Goal: Use online tool/utility

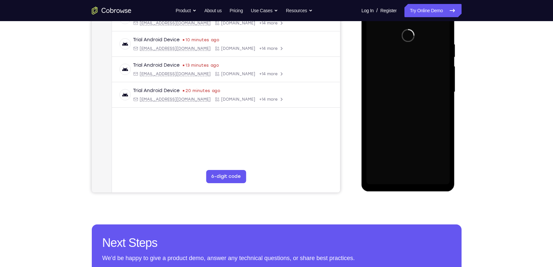
scroll to position [56, 0]
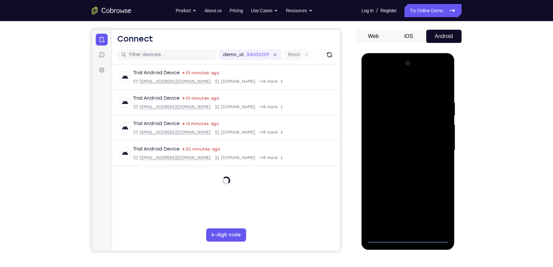
click at [412, 237] on div at bounding box center [408, 150] width 83 height 185
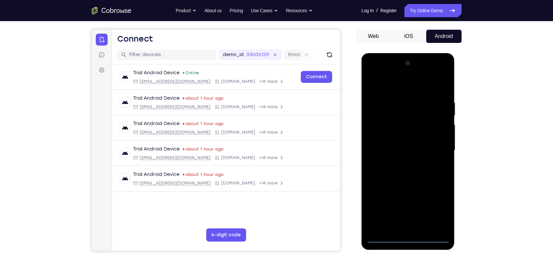
click at [447, 206] on div at bounding box center [408, 150] width 83 height 185
click at [442, 207] on div at bounding box center [408, 150] width 83 height 185
click at [394, 86] on div at bounding box center [408, 150] width 83 height 185
click at [431, 144] on div at bounding box center [408, 150] width 83 height 185
click at [402, 163] on div at bounding box center [408, 150] width 83 height 185
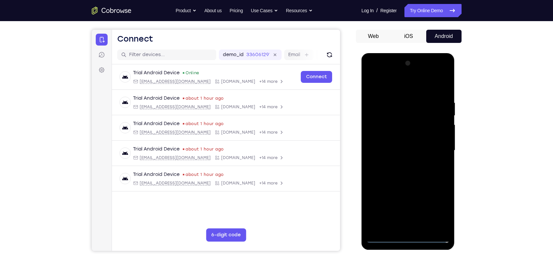
click at [404, 146] on div at bounding box center [408, 150] width 83 height 185
click at [404, 148] on div at bounding box center [408, 150] width 83 height 185
click at [418, 181] on div at bounding box center [408, 150] width 83 height 185
click at [424, 229] on div at bounding box center [408, 150] width 83 height 185
click at [418, 189] on div at bounding box center [408, 150] width 83 height 185
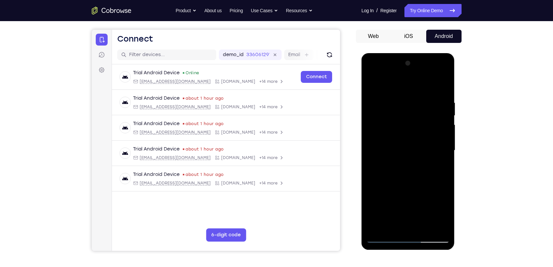
click at [399, 204] on div at bounding box center [408, 150] width 83 height 185
click at [400, 225] on div at bounding box center [408, 150] width 83 height 185
click at [439, 165] on div at bounding box center [408, 150] width 83 height 185
click at [444, 83] on div at bounding box center [408, 150] width 83 height 185
click at [371, 86] on div at bounding box center [408, 150] width 83 height 185
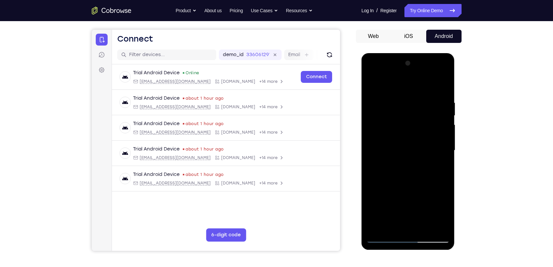
click at [409, 203] on div at bounding box center [408, 150] width 83 height 185
click at [373, 86] on div at bounding box center [408, 150] width 83 height 185
click at [381, 235] on div at bounding box center [408, 150] width 83 height 185
click at [374, 85] on div at bounding box center [408, 150] width 83 height 185
drag, startPoint x: 423, startPoint y: 114, endPoint x: 414, endPoint y: 242, distance: 128.5
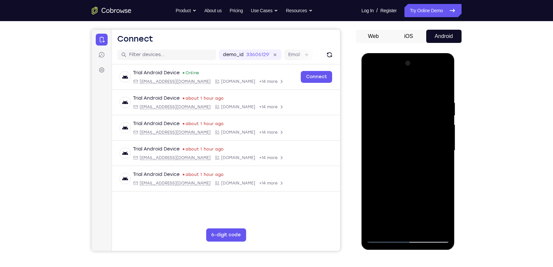
click at [414, 242] on div at bounding box center [408, 150] width 83 height 185
click at [435, 74] on div at bounding box center [408, 150] width 83 height 185
click at [374, 73] on div at bounding box center [408, 150] width 83 height 185
click at [398, 132] on div at bounding box center [408, 150] width 83 height 185
click at [398, 152] on div at bounding box center [408, 150] width 83 height 185
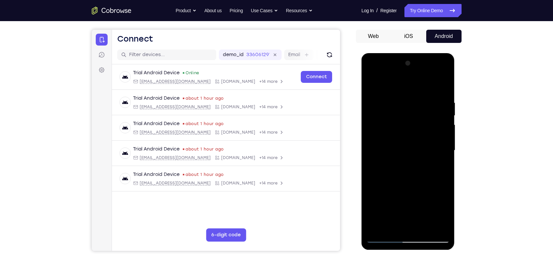
click at [386, 156] on div at bounding box center [408, 150] width 83 height 185
click at [401, 195] on div at bounding box center [408, 150] width 83 height 185
click at [424, 132] on div at bounding box center [408, 150] width 83 height 185
click at [437, 86] on div at bounding box center [408, 150] width 83 height 185
click at [371, 87] on div at bounding box center [408, 150] width 83 height 185
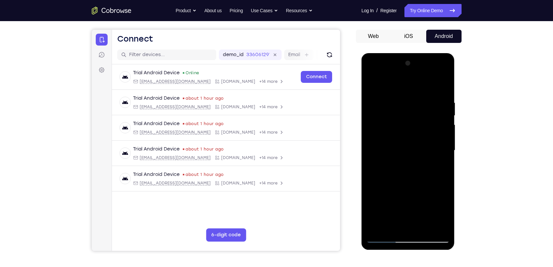
drag, startPoint x: 395, startPoint y: 169, endPoint x: 395, endPoint y: 190, distance: 20.8
click at [395, 190] on div at bounding box center [408, 150] width 83 height 185
click at [428, 130] on div at bounding box center [408, 150] width 83 height 185
drag, startPoint x: 414, startPoint y: 195, endPoint x: 414, endPoint y: 112, distance: 82.6
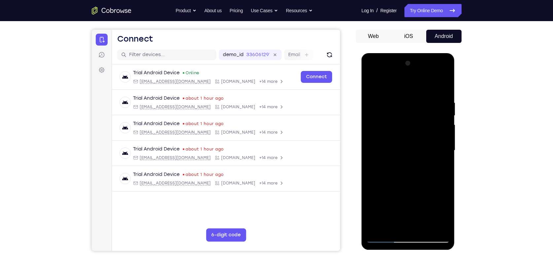
click at [414, 95] on div at bounding box center [408, 150] width 83 height 185
click at [404, 225] on div at bounding box center [408, 150] width 83 height 185
click at [384, 139] on div at bounding box center [408, 150] width 83 height 185
click at [414, 162] on div at bounding box center [408, 150] width 83 height 185
click at [423, 229] on div at bounding box center [408, 150] width 83 height 185
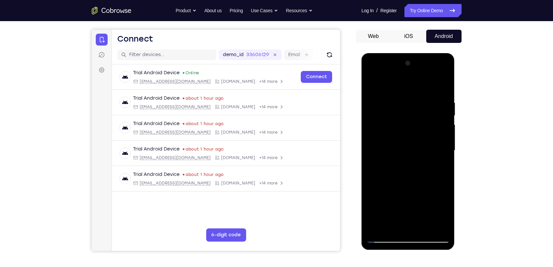
click at [403, 94] on div at bounding box center [408, 150] width 83 height 185
click at [371, 85] on div at bounding box center [408, 150] width 83 height 185
click at [444, 75] on div at bounding box center [408, 150] width 83 height 185
click at [442, 198] on div at bounding box center [408, 150] width 83 height 185
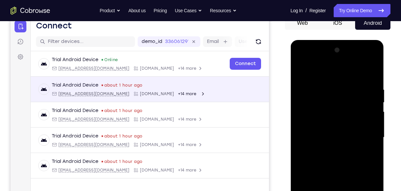
scroll to position [78, 0]
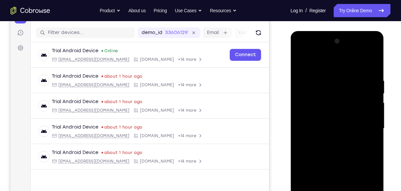
click at [366, 141] on div at bounding box center [337, 128] width 83 height 185
click at [371, 60] on div at bounding box center [337, 128] width 83 height 185
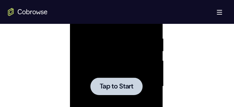
scroll to position [382, 0]
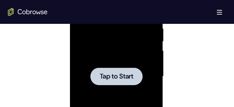
click at [138, 74] on div at bounding box center [116, 76] width 52 height 18
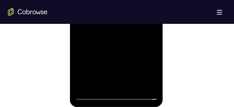
scroll to position [488, 0]
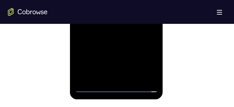
scroll to position [475, 0]
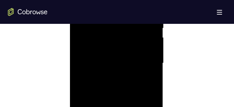
scroll to position [329, 0]
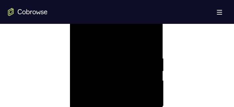
scroll to position [343, 0]
click at [90, 71] on div at bounding box center [116, 89] width 83 height 185
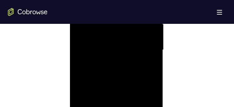
click at [151, 87] on div at bounding box center [116, 49] width 83 height 185
drag, startPoint x: 137, startPoint y: 60, endPoint x: 116, endPoint y: 84, distance: 31.1
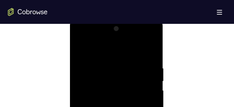
scroll to position [356, 0]
click at [133, 55] on div at bounding box center [116, 102] width 83 height 185
click at [145, 74] on div at bounding box center [116, 63] width 83 height 185
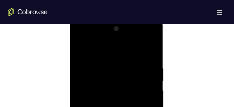
click at [139, 36] on div at bounding box center [116, 102] width 83 height 185
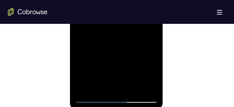
scroll to position [409, 0]
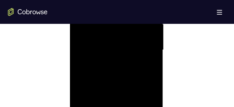
drag, startPoint x: 95, startPoint y: 51, endPoint x: 149, endPoint y: 50, distance: 53.2
click at [145, 50] on div at bounding box center [116, 49] width 83 height 185
drag, startPoint x: 109, startPoint y: 52, endPoint x: 127, endPoint y: 6, distance: 48.5
click at [70, 54] on html "Online web based iOS Simulators and Android Emulators. Run iPhone, iPad, Mobile…" at bounding box center [117, 51] width 94 height 198
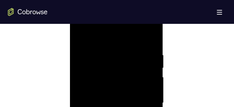
drag, startPoint x: 123, startPoint y: 61, endPoint x: 44, endPoint y: 57, distance: 79.0
click at [70, 57] on html "Online web based iOS Simulators and Android Emulators. Run iPhone, iPad, Mobile…" at bounding box center [117, 104] width 94 height 198
click at [133, 36] on div at bounding box center [116, 102] width 83 height 185
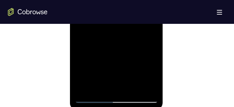
drag, startPoint x: 116, startPoint y: 69, endPoint x: 121, endPoint y: 34, distance: 34.8
click at [121, 35] on div at bounding box center [116, 10] width 83 height 185
drag, startPoint x: 120, startPoint y: 71, endPoint x: 126, endPoint y: 32, distance: 40.1
click at [126, 32] on div at bounding box center [116, 10] width 83 height 185
drag, startPoint x: 118, startPoint y: 63, endPoint x: 104, endPoint y: 114, distance: 52.1
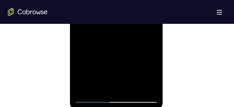
click at [104, 111] on html "Online web based iOS Simulators and Android Emulators. Run iPhone, iPad, Mobile…" at bounding box center [117, 12] width 94 height 198
drag, startPoint x: 122, startPoint y: 30, endPoint x: 104, endPoint y: 114, distance: 85.1
click at [104, 111] on html "Online web based iOS Simulators and Android Emulators. Run iPhone, iPad, Mobile…" at bounding box center [117, 12] width 94 height 198
drag, startPoint x: 123, startPoint y: 37, endPoint x: 109, endPoint y: 109, distance: 72.9
click at [109, 109] on div at bounding box center [116, 11] width 93 height 197
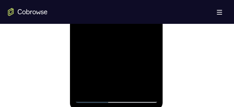
drag, startPoint x: 108, startPoint y: 27, endPoint x: 89, endPoint y: 73, distance: 50.0
click at [114, 93] on div at bounding box center [116, 10] width 83 height 185
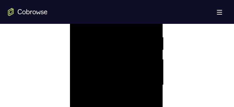
scroll to position [356, 0]
click at [143, 37] on div at bounding box center [116, 102] width 83 height 185
click at [115, 77] on div at bounding box center [116, 102] width 83 height 185
drag, startPoint x: 95, startPoint y: 59, endPoint x: 154, endPoint y: 61, distance: 58.5
click at [154, 61] on div at bounding box center [116, 102] width 83 height 185
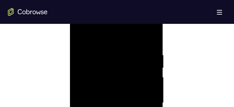
click at [84, 53] on div at bounding box center [116, 102] width 83 height 185
drag, startPoint x: 116, startPoint y: 61, endPoint x: 107, endPoint y: 22, distance: 39.3
click at [107, 22] on div at bounding box center [116, 49] width 83 height 185
drag, startPoint x: 124, startPoint y: 71, endPoint x: 79, endPoint y: 14, distance: 72.5
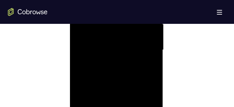
click at [79, 14] on div at bounding box center [116, 49] width 83 height 185
drag, startPoint x: 123, startPoint y: 92, endPoint x: 142, endPoint y: 31, distance: 63.8
click at [142, 31] on div at bounding box center [116, 49] width 83 height 185
drag, startPoint x: 119, startPoint y: 55, endPoint x: 168, endPoint y: 114, distance: 75.7
click at [164, 114] on html "Online web based iOS Simulators and Android Emulators. Run iPhone, iPad, Mobile…" at bounding box center [117, 51] width 94 height 198
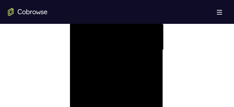
click at [124, 32] on div at bounding box center [116, 49] width 83 height 185
drag, startPoint x: 143, startPoint y: 40, endPoint x: 76, endPoint y: 81, distance: 78.8
click at [76, 81] on div at bounding box center [116, 49] width 83 height 185
drag, startPoint x: 126, startPoint y: 36, endPoint x: 124, endPoint y: 114, distance: 77.6
click at [124, 114] on div at bounding box center [116, 49] width 83 height 185
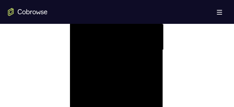
drag, startPoint x: 134, startPoint y: 38, endPoint x: 107, endPoint y: 105, distance: 72.9
click at [109, 110] on div at bounding box center [116, 49] width 83 height 185
drag, startPoint x: 118, startPoint y: 60, endPoint x: 114, endPoint y: 109, distance: 49.1
click at [114, 109] on div at bounding box center [116, 49] width 83 height 185
drag, startPoint x: 127, startPoint y: 45, endPoint x: 53, endPoint y: 89, distance: 86.0
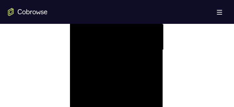
click at [70, 89] on html "Online web based iOS Simulators and Android Emulators. Run iPhone, iPad, Mobile…" at bounding box center [117, 51] width 94 height 198
drag, startPoint x: 137, startPoint y: 52, endPoint x: 23, endPoint y: 28, distance: 116.4
click at [70, 28] on html "Online web based iOS Simulators and Android Emulators. Run iPhone, iPad, Mobile…" at bounding box center [117, 51] width 94 height 198
click at [107, 36] on div at bounding box center [116, 102] width 83 height 185
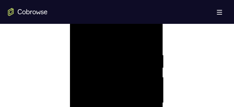
drag, startPoint x: 114, startPoint y: 35, endPoint x: 100, endPoint y: 89, distance: 55.5
click at [100, 89] on div at bounding box center [116, 102] width 83 height 185
drag, startPoint x: 135, startPoint y: 45, endPoint x: 155, endPoint y: -5, distance: 53.1
click at [155, 5] on html "Online web based iOS Simulators and Android Emulators. Run iPhone, iPad, Mobile…" at bounding box center [117, 104] width 94 height 198
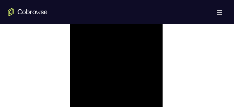
scroll to position [435, 0]
drag, startPoint x: 145, startPoint y: 41, endPoint x: 81, endPoint y: 40, distance: 63.7
click at [82, 40] on div at bounding box center [116, 23] width 83 height 185
drag, startPoint x: 138, startPoint y: 30, endPoint x: 63, endPoint y: 26, distance: 75.4
click at [70, 26] on html "Online web based iOS Simulators and Android Emulators. Run iPhone, iPad, Mobile…" at bounding box center [117, 25] width 94 height 198
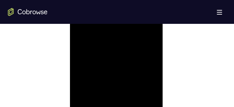
drag, startPoint x: 135, startPoint y: 32, endPoint x: 33, endPoint y: 30, distance: 102.1
click at [70, 30] on html "Online web based iOS Simulators and Android Emulators. Run iPhone, iPad, Mobile…" at bounding box center [117, 25] width 94 height 198
drag, startPoint x: 134, startPoint y: 31, endPoint x: 29, endPoint y: 26, distance: 105.4
click at [70, 26] on html "Online web based iOS Simulators and Android Emulators. Run iPhone, iPad, Mobile…" at bounding box center [117, 25] width 94 height 198
drag, startPoint x: 109, startPoint y: 34, endPoint x: 14, endPoint y: 35, distance: 94.8
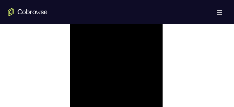
click at [70, 35] on html "Online web based iOS Simulators and Android Emulators. Run iPhone, iPad, Mobile…" at bounding box center [117, 25] width 94 height 198
drag, startPoint x: 135, startPoint y: 32, endPoint x: 126, endPoint y: -40, distance: 71.9
click at [70, 34] on html "Online web based iOS Simulators and Android Emulators. Run iPhone, iPad, Mobile…" at bounding box center [117, 25] width 94 height 198
click at [152, 99] on div at bounding box center [116, 23] width 83 height 185
drag, startPoint x: 147, startPoint y: 31, endPoint x: 50, endPoint y: 34, distance: 97.1
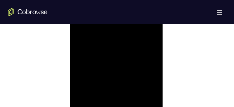
click at [70, 34] on html "Online web based iOS Simulators and Android Emulators. Run iPhone, iPad, Mobile…" at bounding box center [117, 25] width 94 height 198
drag, startPoint x: 130, startPoint y: 31, endPoint x: 34, endPoint y: 36, distance: 96.3
click at [70, 36] on html "Online web based iOS Simulators and Android Emulators. Run iPhone, iPad, Mobile…" at bounding box center [117, 25] width 94 height 198
drag, startPoint x: 125, startPoint y: 36, endPoint x: 98, endPoint y: 25, distance: 29.4
click at [98, 25] on div at bounding box center [116, 23] width 83 height 185
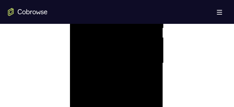
scroll to position [395, 0]
drag, startPoint x: 100, startPoint y: 50, endPoint x: 65, endPoint y: 16, distance: 49.5
click at [70, 16] on html "Online web based iOS Simulators and Android Emulators. Run iPhone, iPad, Mobile…" at bounding box center [117, 65] width 94 height 198
drag, startPoint x: 140, startPoint y: 59, endPoint x: 6, endPoint y: 37, distance: 135.2
click at [70, 37] on html "Online web based iOS Simulators and Android Emulators. Run iPhone, iPad, Mobile…" at bounding box center [117, 65] width 94 height 198
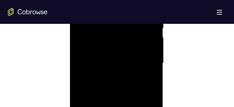
drag, startPoint x: 154, startPoint y: 51, endPoint x: 63, endPoint y: 36, distance: 92.7
click at [70, 36] on html "Online web based iOS Simulators and Android Emulators. Run iPhone, iPad, Mobile…" at bounding box center [117, 65] width 94 height 198
click at [141, 82] on div at bounding box center [116, 63] width 83 height 185
drag, startPoint x: 84, startPoint y: 59, endPoint x: 29, endPoint y: 81, distance: 59.2
click at [70, 81] on html "Online web based iOS Simulators and Android Emulators. Run iPhone, iPad, Mobile…" at bounding box center [117, 65] width 94 height 198
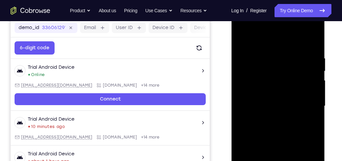
scroll to position [99, 0]
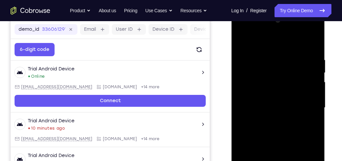
drag, startPoint x: 288, startPoint y: 87, endPoint x: 107, endPoint y: 91, distance: 181.1
click at [231, 91] on html "Online web based iOS Simulators and Android Emulators. Run iPhone, iPad, Mobile…" at bounding box center [278, 109] width 94 height 198
drag, startPoint x: 303, startPoint y: 86, endPoint x: 410, endPoint y: 116, distance: 111.2
click at [231, 90] on html "Online web based iOS Simulators and Android Emulators. Run iPhone, iPad, Mobile…" at bounding box center [278, 109] width 94 height 198
drag, startPoint x: 305, startPoint y: 125, endPoint x: 203, endPoint y: 124, distance: 101.7
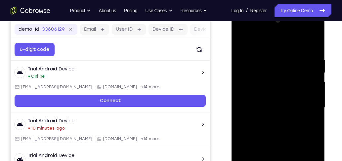
click at [231, 124] on html "Online web based iOS Simulators and Android Emulators. Run iPhone, iPad, Mobile…" at bounding box center [278, 109] width 94 height 198
drag, startPoint x: 297, startPoint y: 127, endPoint x: 319, endPoint y: 127, distance: 21.8
click at [319, 127] on div at bounding box center [277, 107] width 83 height 185
click at [312, 126] on div at bounding box center [277, 107] width 83 height 185
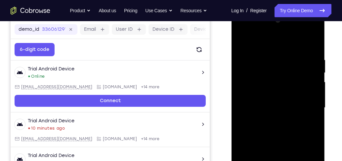
click at [312, 126] on div at bounding box center [277, 107] width 83 height 185
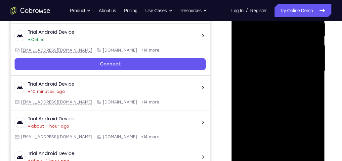
scroll to position [137, 0]
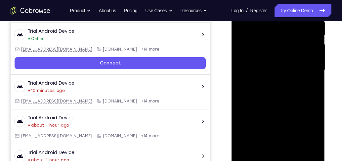
click at [311, 144] on div at bounding box center [277, 70] width 83 height 185
click at [312, 146] on div at bounding box center [277, 70] width 83 height 185
drag, startPoint x: 305, startPoint y: 126, endPoint x: 169, endPoint y: 62, distance: 149.4
click at [231, 62] on html "Online web based iOS Simulators and Android Emulators. Run iPhone, iPad, Mobile…" at bounding box center [278, 72] width 94 height 198
drag, startPoint x: 297, startPoint y: 127, endPoint x: 202, endPoint y: 11, distance: 149.5
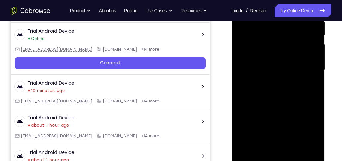
click at [231, 11] on html "Online web based iOS Simulators and Android Emulators. Run iPhone, iPad, Mobile…" at bounding box center [278, 72] width 94 height 198
drag, startPoint x: 306, startPoint y: 128, endPoint x: 282, endPoint y: 109, distance: 30.5
click at [282, 109] on div at bounding box center [277, 70] width 83 height 185
drag, startPoint x: 299, startPoint y: 85, endPoint x: 304, endPoint y: 157, distance: 71.5
click at [304, 157] on div at bounding box center [277, 70] width 83 height 185
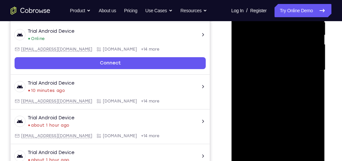
drag, startPoint x: 275, startPoint y: 66, endPoint x: 275, endPoint y: 169, distance: 102.7
click at [275, 169] on div at bounding box center [277, 71] width 93 height 197
drag, startPoint x: 276, startPoint y: 42, endPoint x: 277, endPoint y: 145, distance: 103.4
click at [277, 145] on div at bounding box center [277, 70] width 83 height 185
drag, startPoint x: 280, startPoint y: 26, endPoint x: 285, endPoint y: 116, distance: 89.6
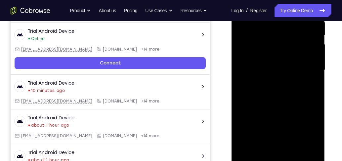
click at [279, 122] on div at bounding box center [277, 70] width 83 height 185
drag, startPoint x: 306, startPoint y: 23, endPoint x: 196, endPoint y: 29, distance: 109.8
click at [231, 29] on html "Online web based iOS Simulators and Android Emulators. Run iPhone, iPad, Mobile…" at bounding box center [278, 72] width 94 height 198
drag, startPoint x: 304, startPoint y: 28, endPoint x: 263, endPoint y: 74, distance: 61.7
click at [264, 74] on div at bounding box center [277, 70] width 83 height 185
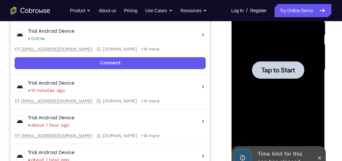
drag, startPoint x: 296, startPoint y: 38, endPoint x: 452, endPoint y: 113, distance: 173.4
click at [231, 141] on html "Online web based iOS Simulators and Android Emulators. Run iPhone, iPad, Mobile…" at bounding box center [278, 72] width 94 height 198
